Goal: Information Seeking & Learning: Learn about a topic

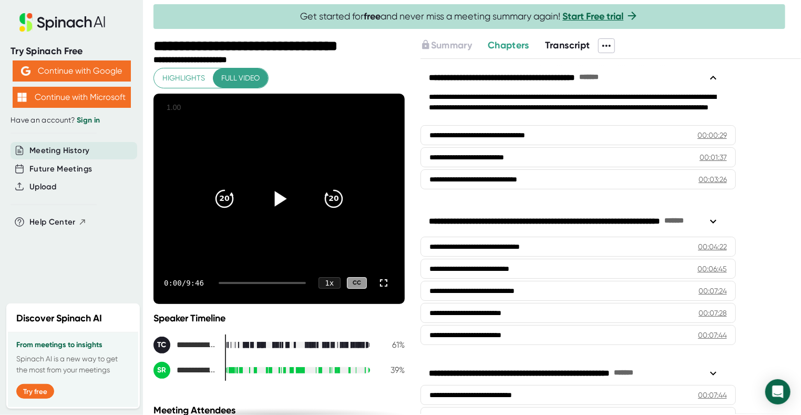
click at [274, 195] on icon at bounding box center [280, 198] width 12 height 15
click at [296, 247] on video at bounding box center [278, 199] width 251 height 210
drag, startPoint x: 363, startPoint y: 219, endPoint x: 380, endPoint y: 133, distance: 87.3
click at [380, 133] on video at bounding box center [278, 199] width 251 height 210
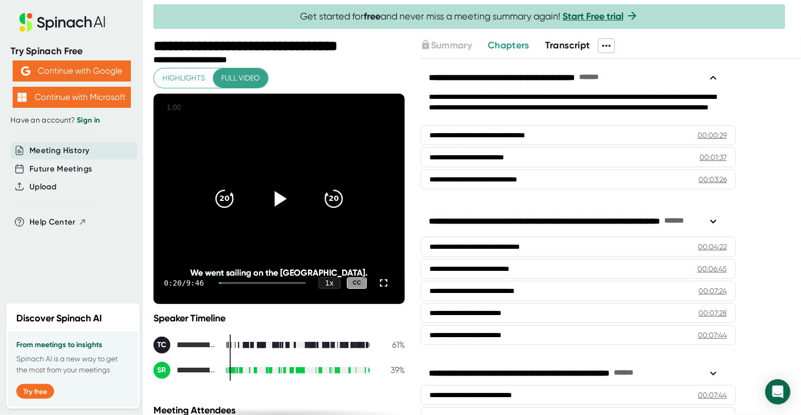
click at [275, 194] on icon at bounding box center [280, 198] width 12 height 15
